Goal: Transaction & Acquisition: Download file/media

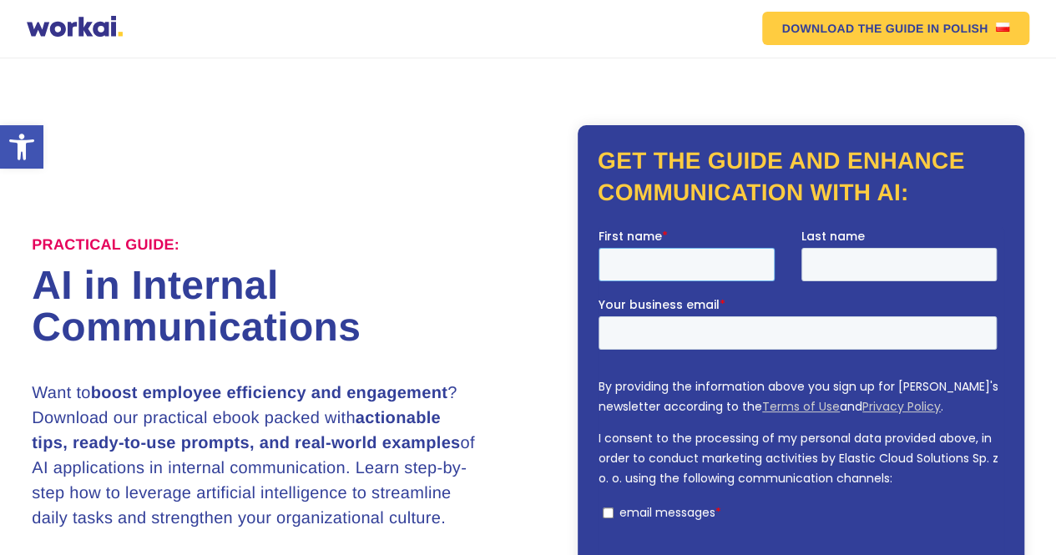
click at [730, 265] on input "First name *" at bounding box center [687, 264] width 176 height 33
type input "rk"
click at [852, 261] on input "Last name" at bounding box center [899, 264] width 196 height 33
type input "prasad"
click at [821, 331] on input "Your business email *" at bounding box center [798, 332] width 398 height 33
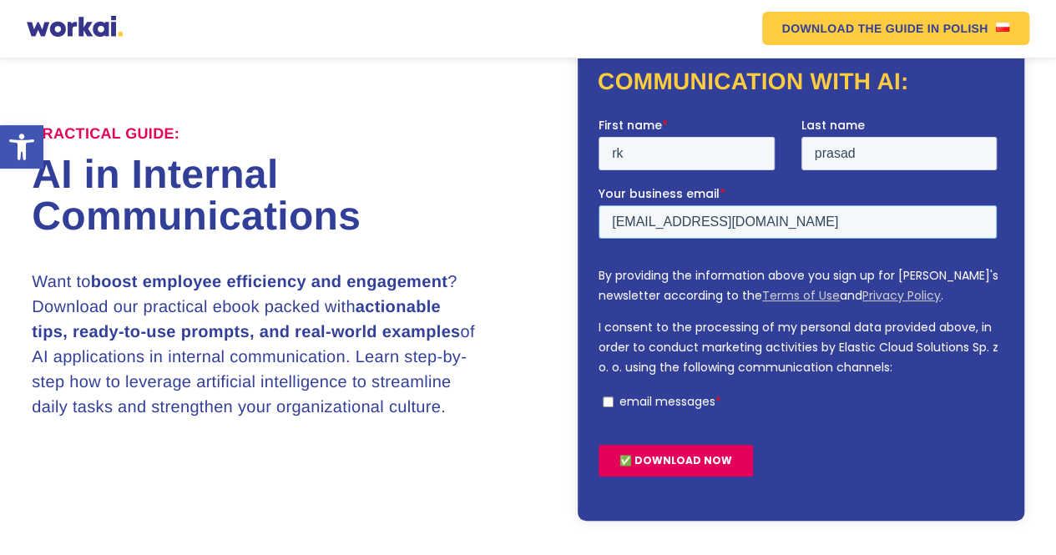
scroll to position [167, 0]
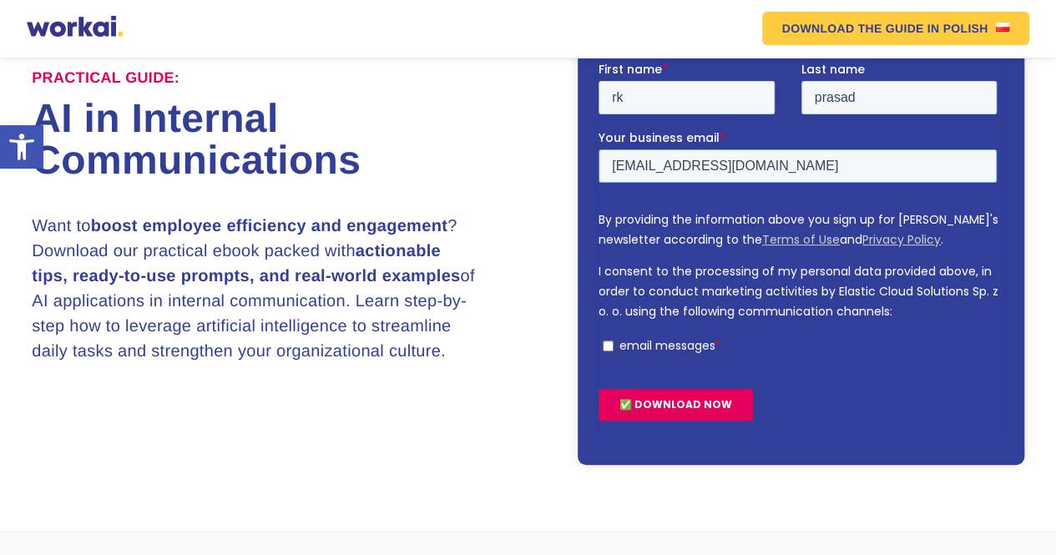
type input "[EMAIL_ADDRESS][DOMAIN_NAME]"
click at [608, 338] on label "email messages *" at bounding box center [800, 345] width 394 height 15
click at [608, 341] on input "email messages *" at bounding box center [608, 346] width 11 height 11
checkbox input "true"
click at [682, 407] on input "✅ DOWNLOAD NOW" at bounding box center [676, 405] width 154 height 32
